Goal: Information Seeking & Learning: Learn about a topic

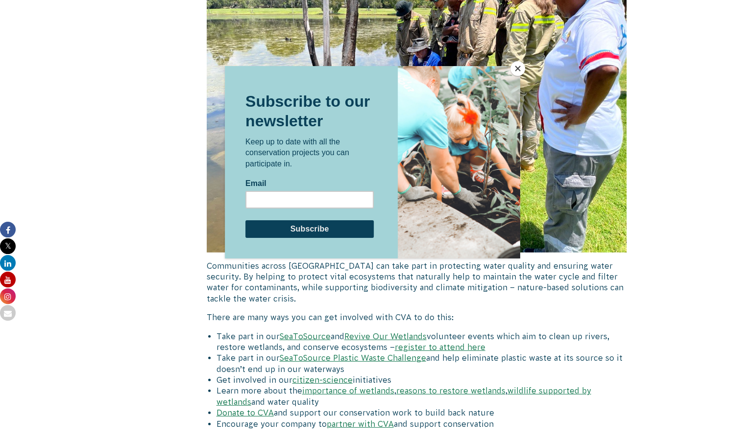
scroll to position [3595, 0]
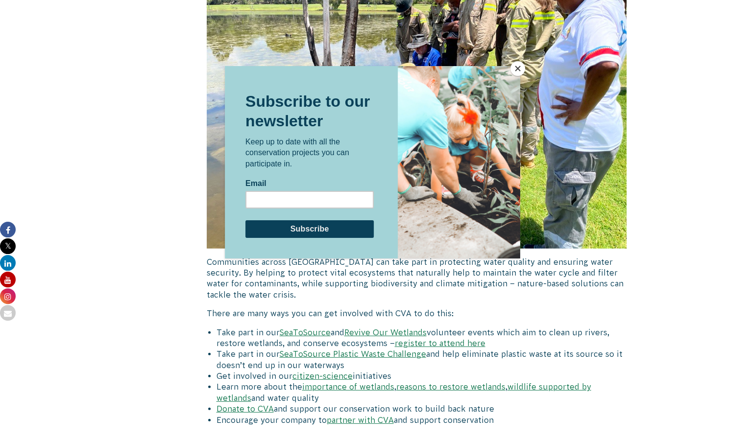
click at [515, 69] on button "Close" at bounding box center [517, 68] width 15 height 15
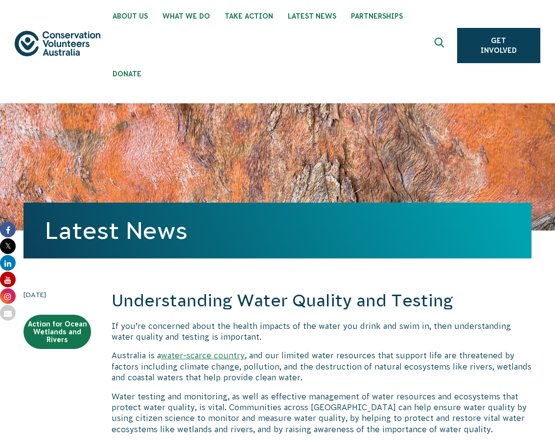
scroll to position [13, 0]
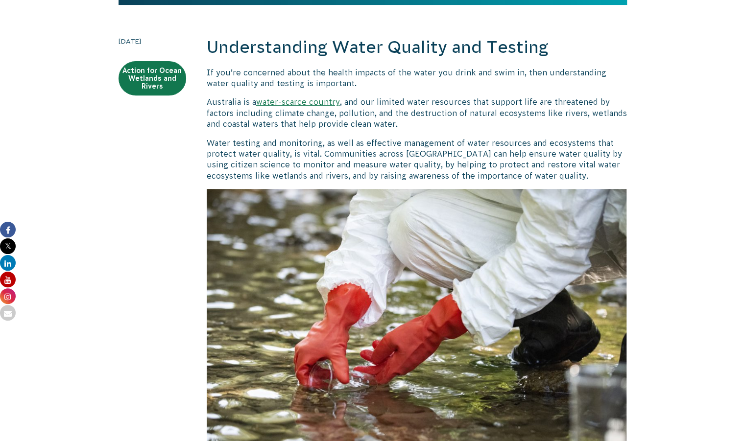
scroll to position [208, 0]
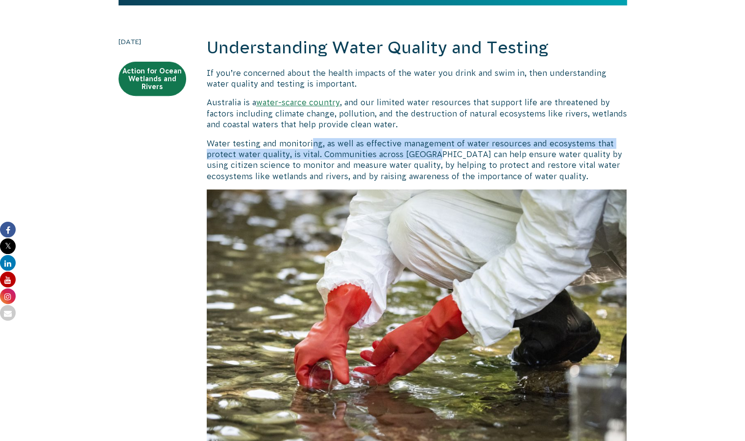
drag, startPoint x: 312, startPoint y: 141, endPoint x: 431, endPoint y: 154, distance: 119.2
click at [431, 154] on p "Water testing and monitoring, as well as effective management of water resource…" at bounding box center [417, 160] width 420 height 44
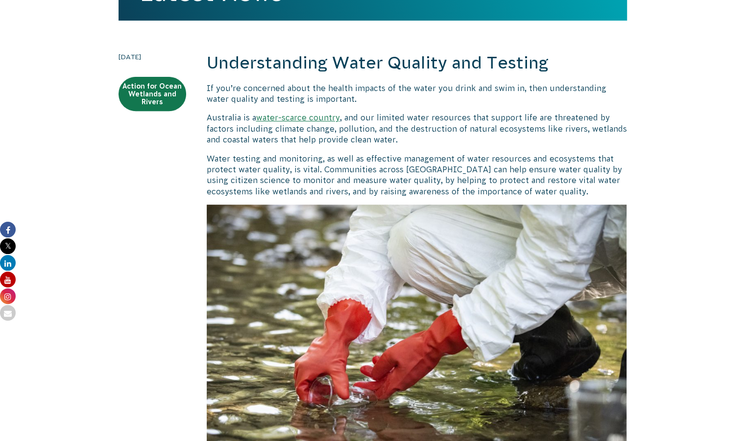
scroll to position [192, 0]
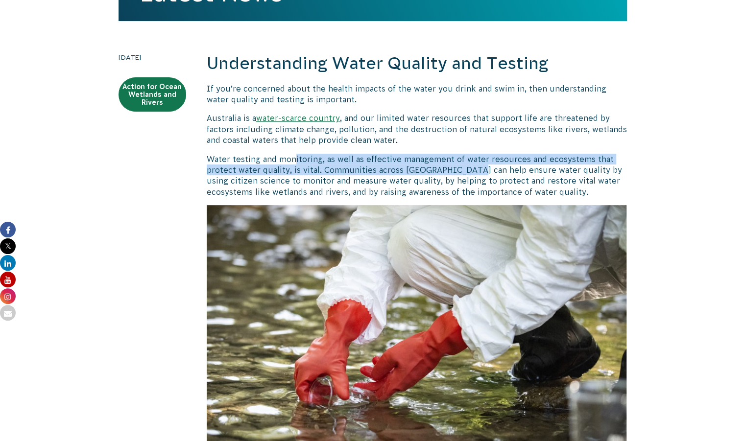
drag, startPoint x: 293, startPoint y: 159, endPoint x: 465, endPoint y: 168, distance: 172.6
click at [465, 168] on p "Water testing and monitoring, as well as effective management of water resource…" at bounding box center [417, 176] width 420 height 44
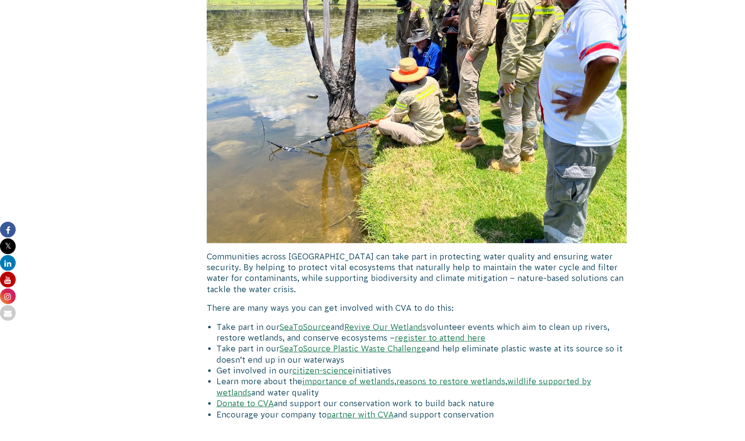
scroll to position [3608, 0]
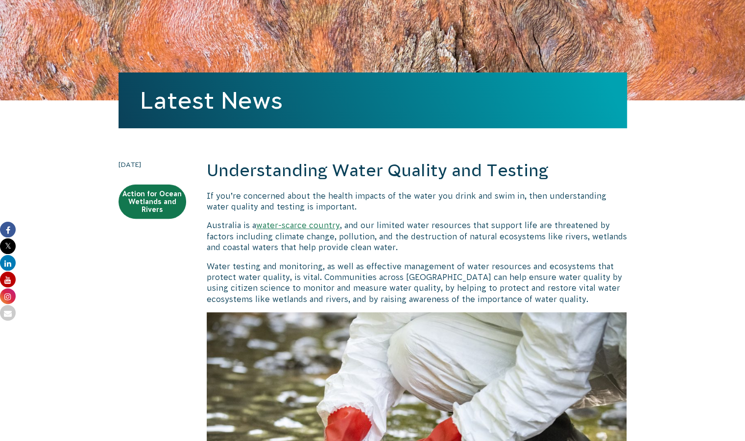
scroll to position [84, 0]
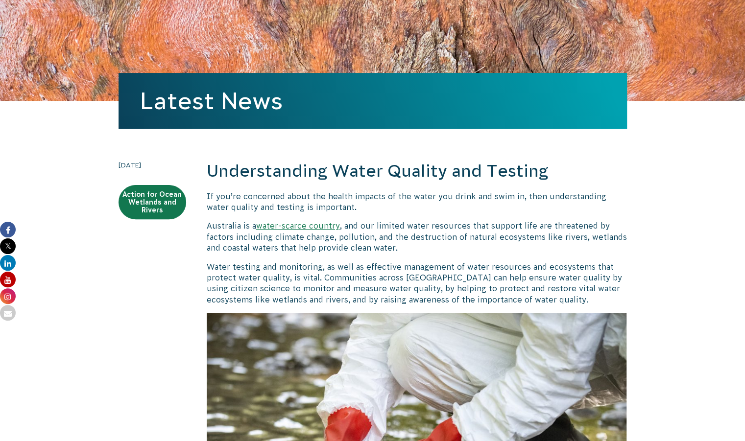
drag, startPoint x: 556, startPoint y: 174, endPoint x: 188, endPoint y: 156, distance: 368.6
drag, startPoint x: 188, startPoint y: 156, endPoint x: 428, endPoint y: 150, distance: 240.0
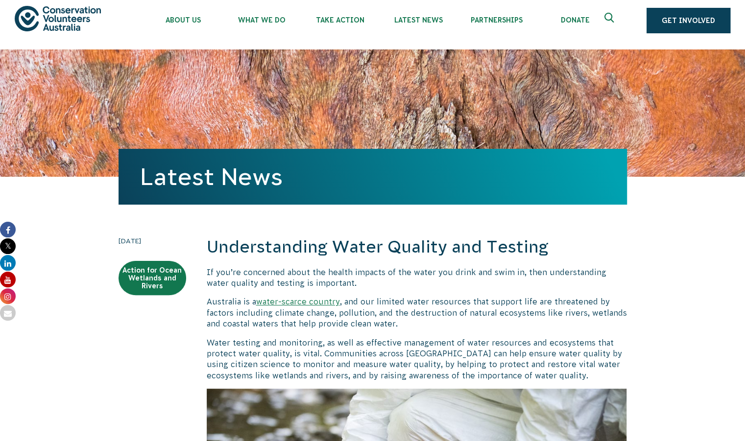
scroll to position [0, 0]
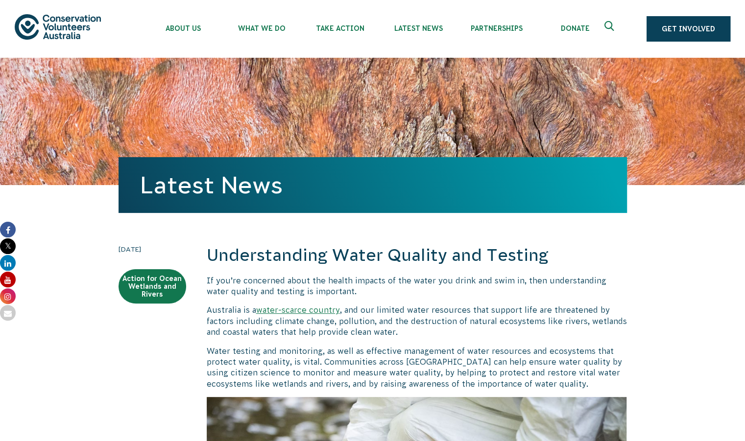
click at [555, 264] on h2 "Understanding Water Quality and Testing" at bounding box center [417, 255] width 420 height 23
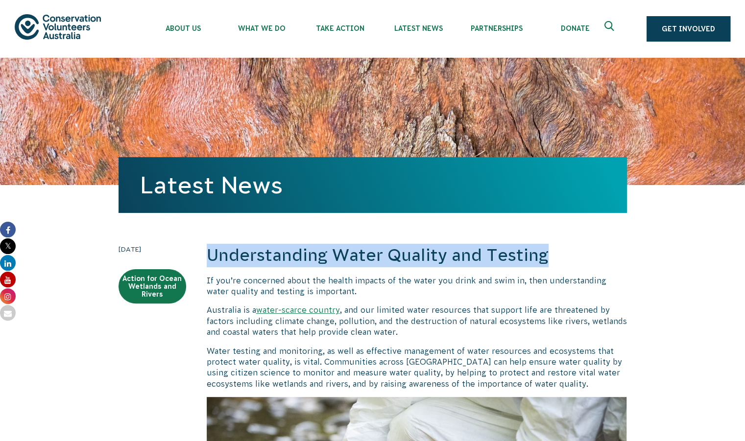
drag, startPoint x: 545, startPoint y: 259, endPoint x: 206, endPoint y: 263, distance: 339.8
copy h2 "Understanding Water Quality and Testing"
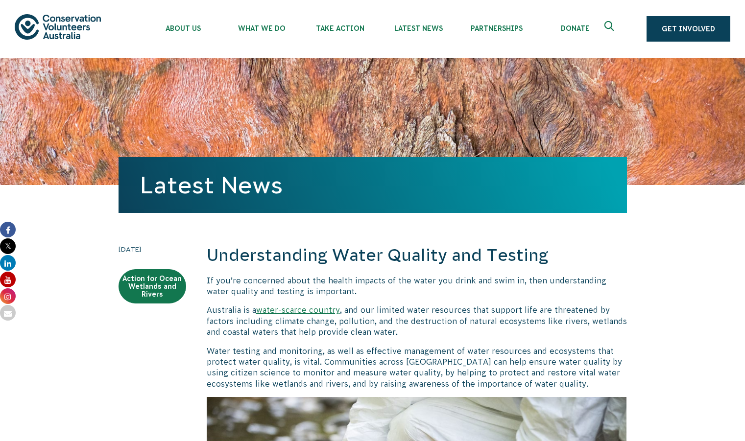
scroll to position [817, 0]
